Goal: Transaction & Acquisition: Purchase product/service

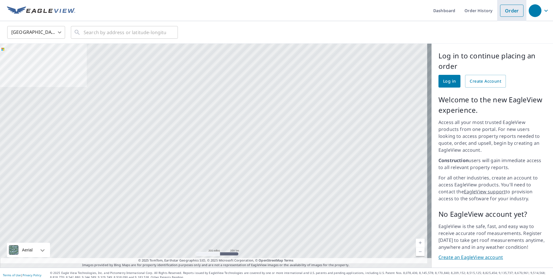
click at [510, 12] on link "Order" at bounding box center [511, 11] width 23 height 12
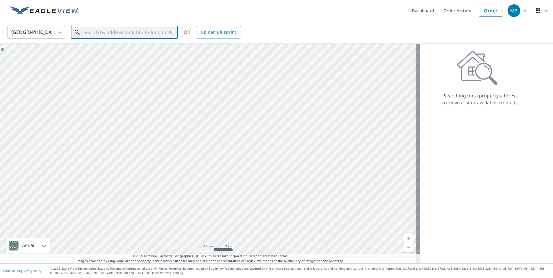
click at [96, 32] on input "text" at bounding box center [125, 32] width 82 height 16
click at [100, 52] on span "10648 Wildlife Ct" at bounding box center [127, 49] width 91 height 7
type input "[STREET_ADDRESS]"
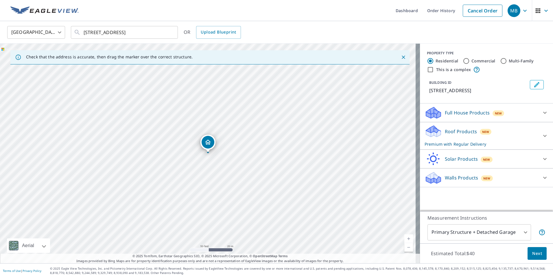
click at [541, 134] on icon at bounding box center [544, 135] width 7 height 7
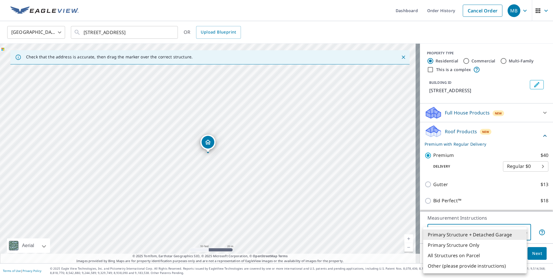
click at [521, 231] on body "MB MB Dashboard Order History Cancel Order MB [GEOGRAPHIC_DATA] [GEOGRAPHIC_DAT…" at bounding box center [276, 139] width 553 height 278
click at [521, 237] on li "Primary Structure + Detached Garage" at bounding box center [475, 235] width 104 height 10
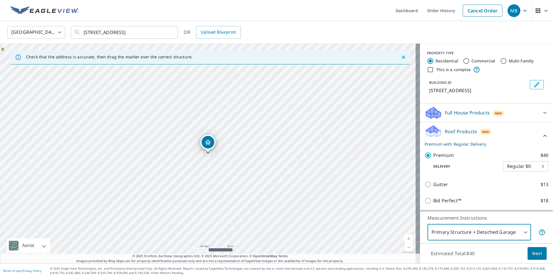
click at [533, 253] on span "Next" at bounding box center [537, 253] width 10 height 7
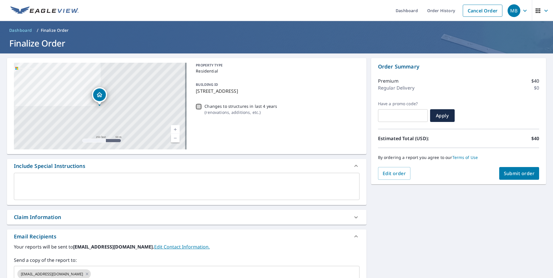
click at [198, 106] on input "Changes to structures in last 4 years ( renovations, additions, etc. )" at bounding box center [198, 106] width 7 height 7
checkbox input "true"
click at [509, 170] on button "Submit order" at bounding box center [519, 173] width 40 height 13
